Goal: Task Accomplishment & Management: Manage account settings

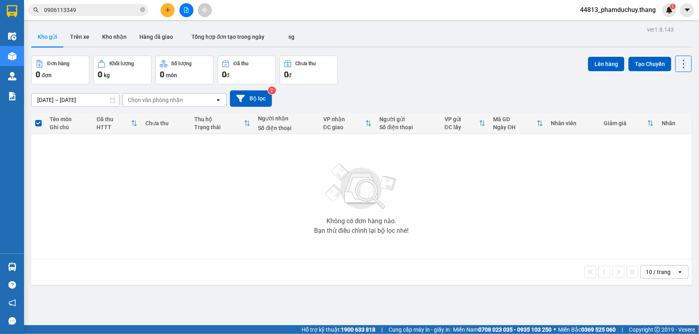
click at [584, 198] on div "Không có đơn hàng nào. Bạn thử điều chỉnh lại bộ lọc nhé!" at bounding box center [361, 197] width 652 height 120
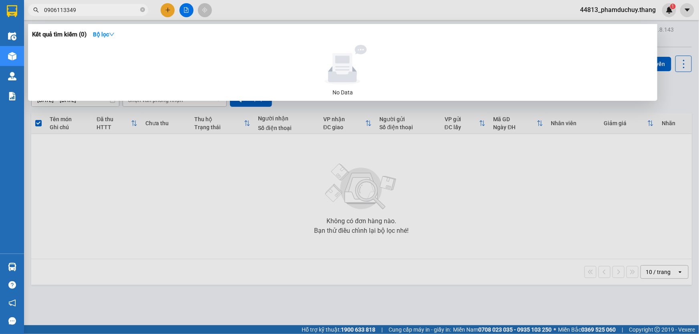
click at [113, 6] on input "0906113349" at bounding box center [91, 10] width 94 height 9
type input "0"
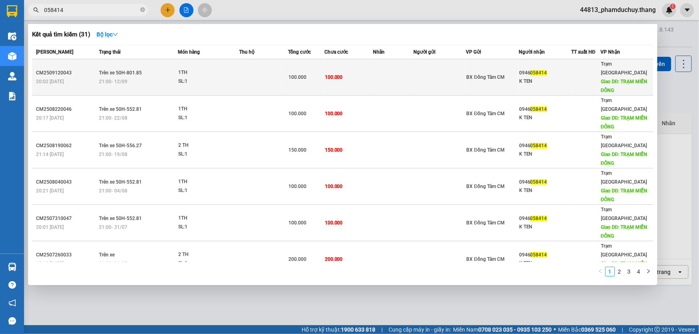
type input "058414"
click at [281, 71] on td at bounding box center [263, 77] width 48 height 36
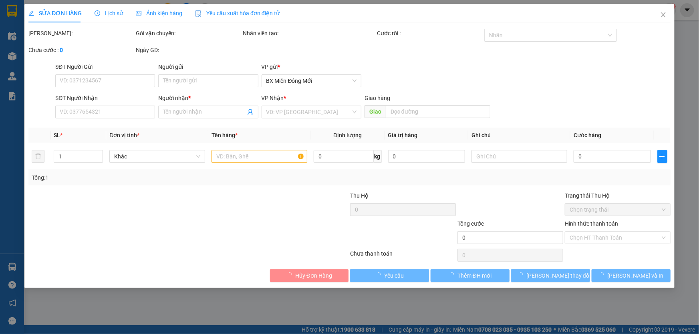
type input "0946058414"
type input "K TEN"
type input "TRẠM MIỀN ĐÔNG"
type input "100.000"
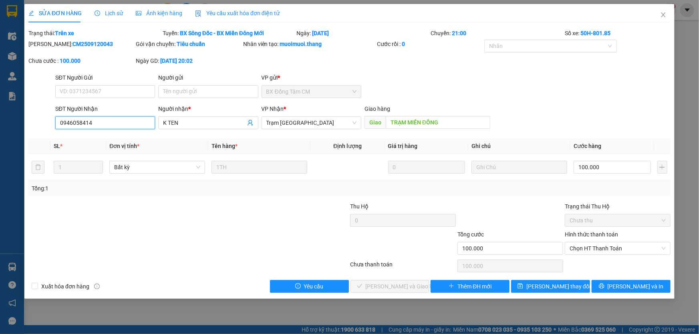
drag, startPoint x: 106, startPoint y: 124, endPoint x: 60, endPoint y: 124, distance: 45.6
click at [60, 124] on input "0946058414" at bounding box center [105, 122] width 100 height 13
click at [664, 14] on icon "close" at bounding box center [663, 14] width 4 height 5
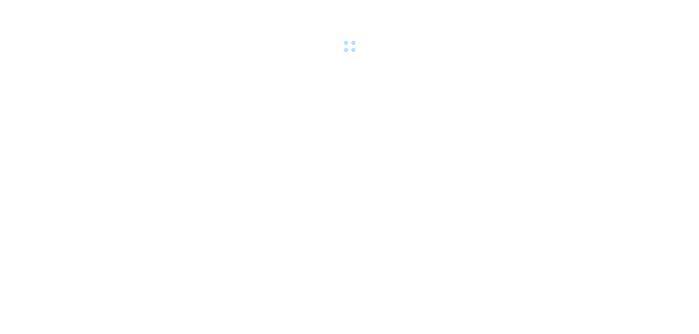
click at [100, 10] on div at bounding box center [349, 27] width 699 height 55
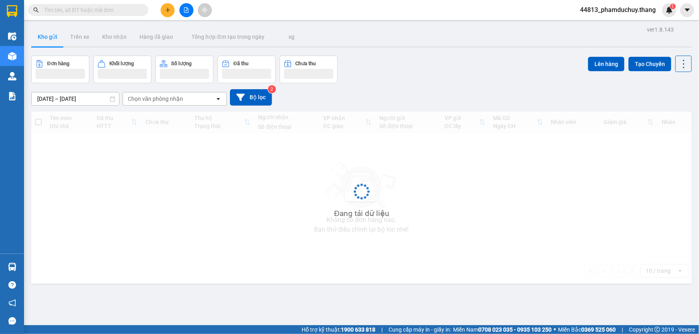
click at [102, 10] on input "text" at bounding box center [91, 10] width 94 height 9
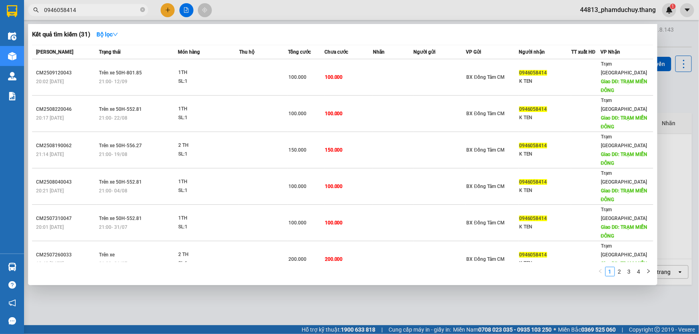
type input "0946058414"
